Goal: Task Accomplishment & Management: Manage account settings

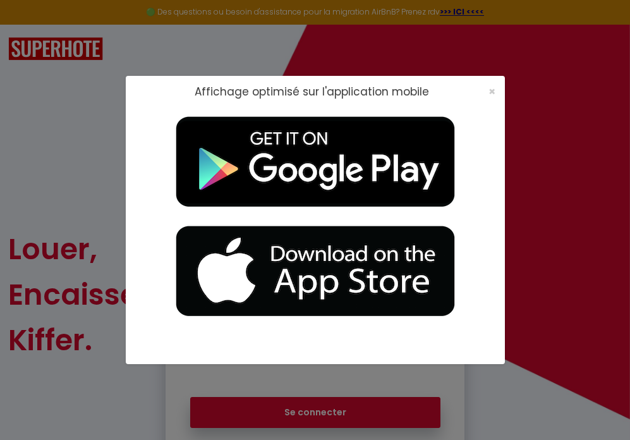
click at [490, 92] on span "×" at bounding box center [491, 91] width 7 height 16
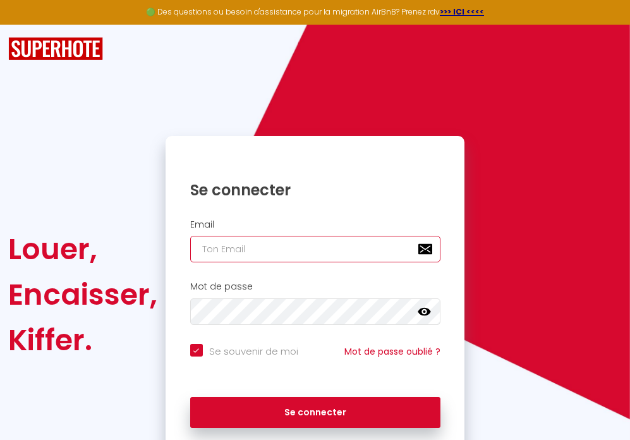
type input "[EMAIL_ADDRESS][DOMAIN_NAME]"
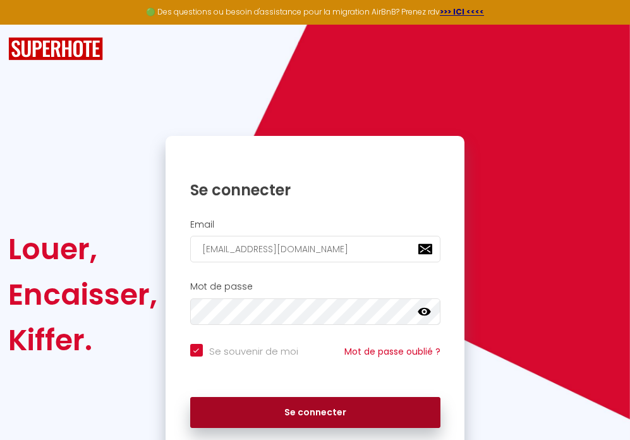
click at [291, 416] on button "Se connecter" at bounding box center [315, 413] width 250 height 32
checkbox input "true"
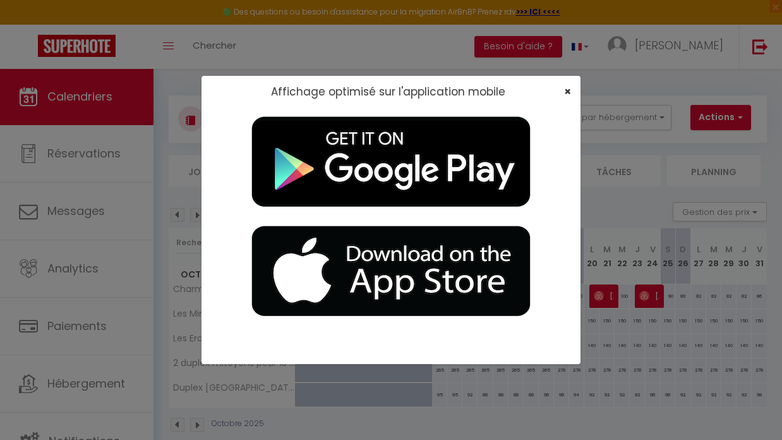
click at [569, 92] on span "×" at bounding box center [567, 91] width 7 height 16
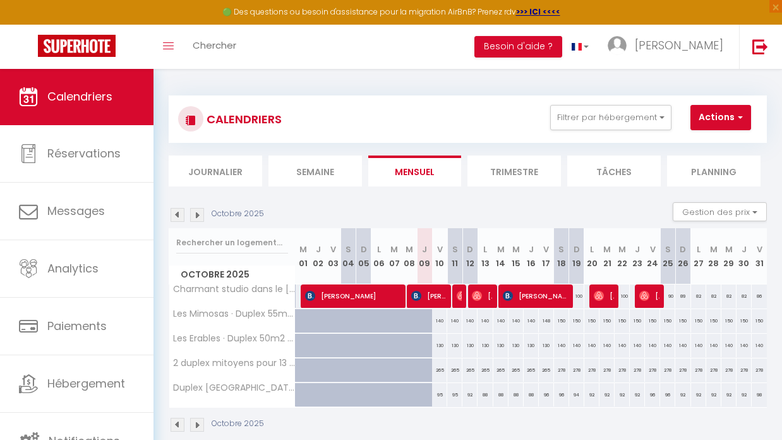
click at [196, 214] on img at bounding box center [197, 215] width 14 height 14
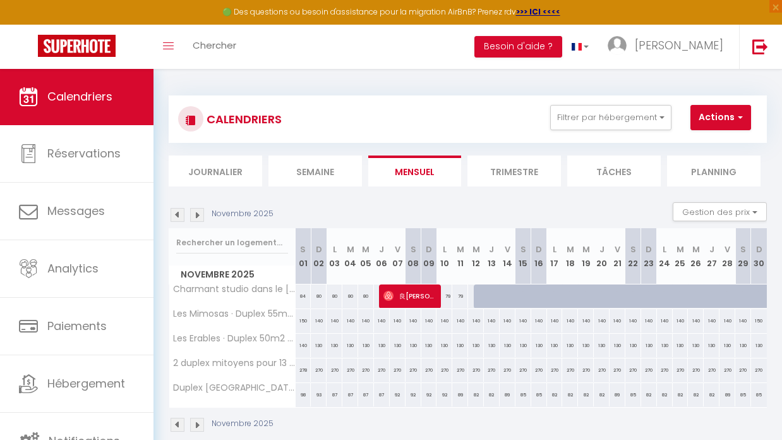
click at [196, 214] on img at bounding box center [197, 215] width 14 height 14
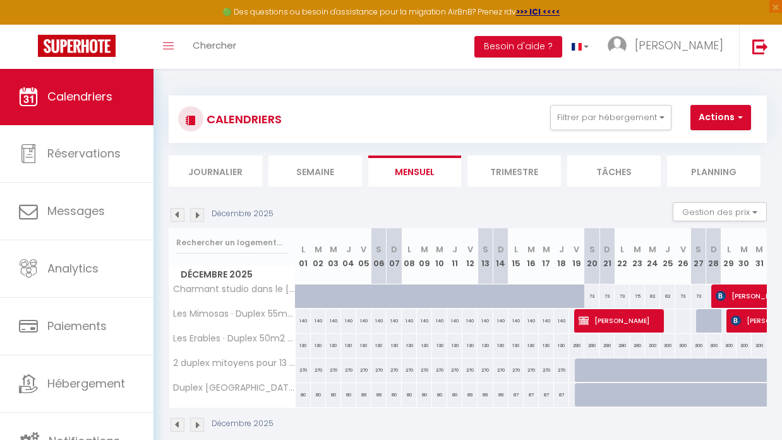
click at [196, 214] on img at bounding box center [197, 215] width 14 height 14
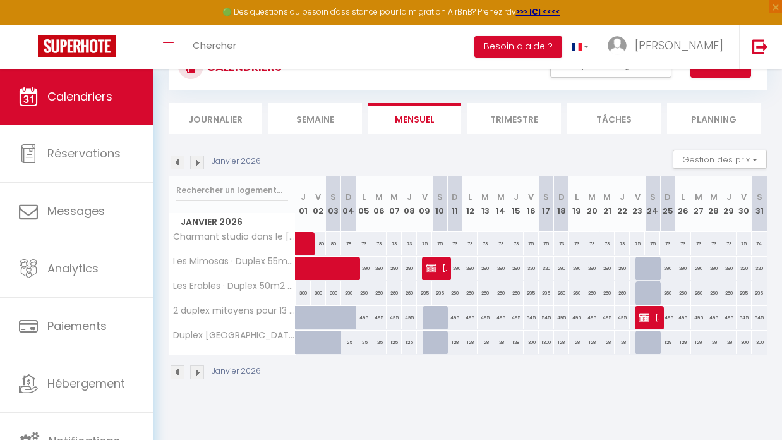
scroll to position [55, 0]
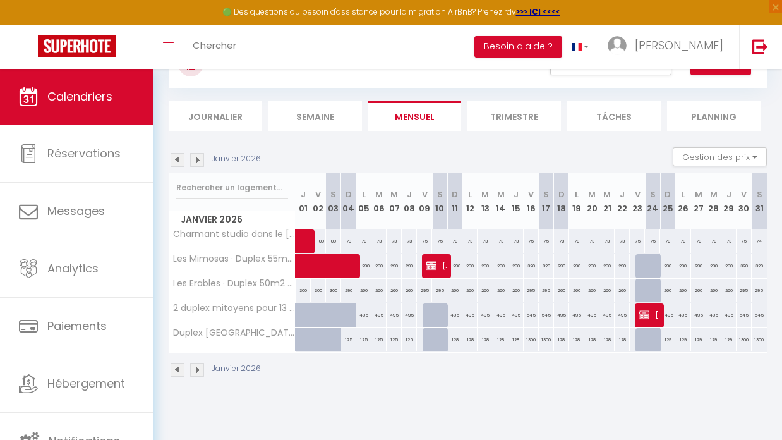
click at [426, 294] on div "295" at bounding box center [424, 290] width 15 height 23
type input "295"
type input "Ven 09 Janvier 2026"
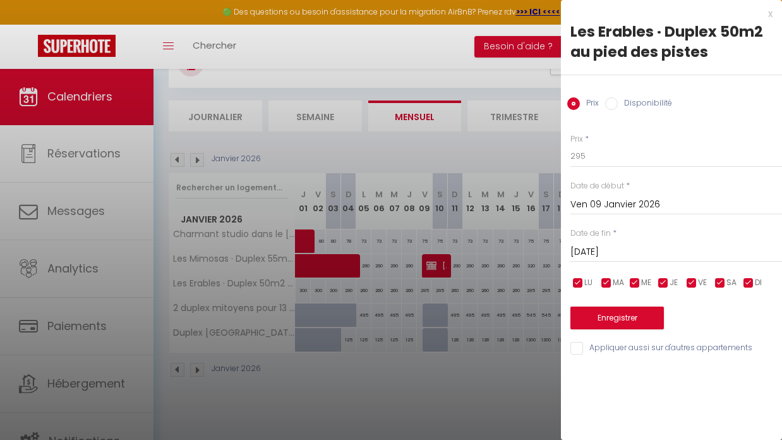
click at [619, 250] on input "[DATE]" at bounding box center [677, 252] width 212 height 16
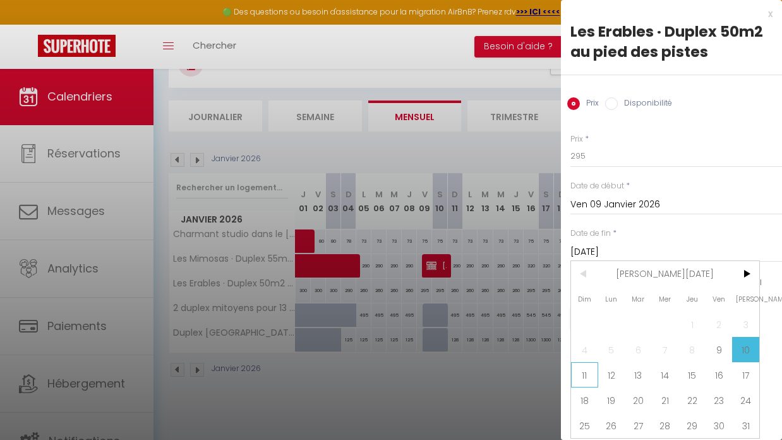
click at [582, 374] on span "11" at bounding box center [584, 374] width 27 height 25
type input "Dim 11 Janvier 2026"
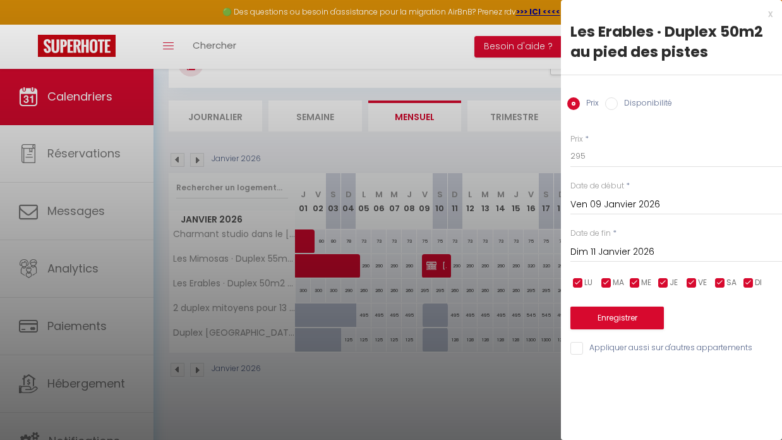
click at [615, 107] on input "Disponibilité" at bounding box center [611, 103] width 13 height 13
radio input "true"
radio input "false"
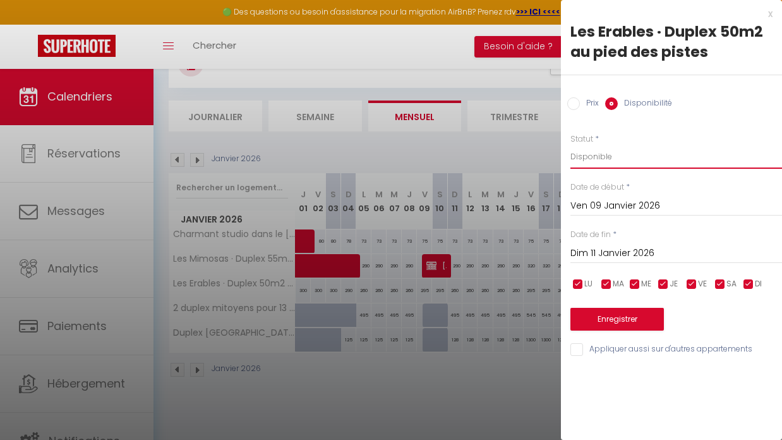
select select "0"
click at [617, 317] on button "Enregistrer" at bounding box center [618, 319] width 94 height 23
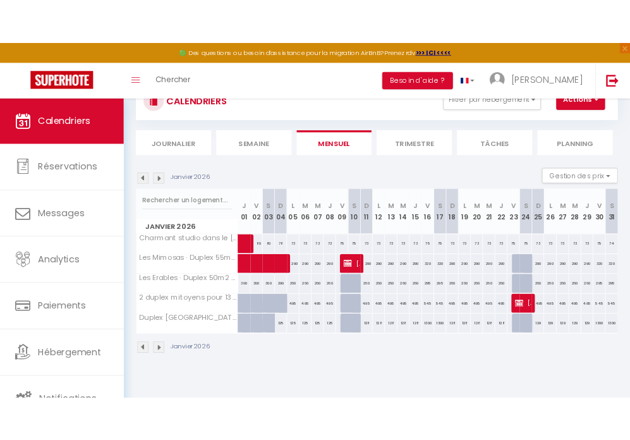
scroll to position [40, 0]
